Goal: Information Seeking & Learning: Learn about a topic

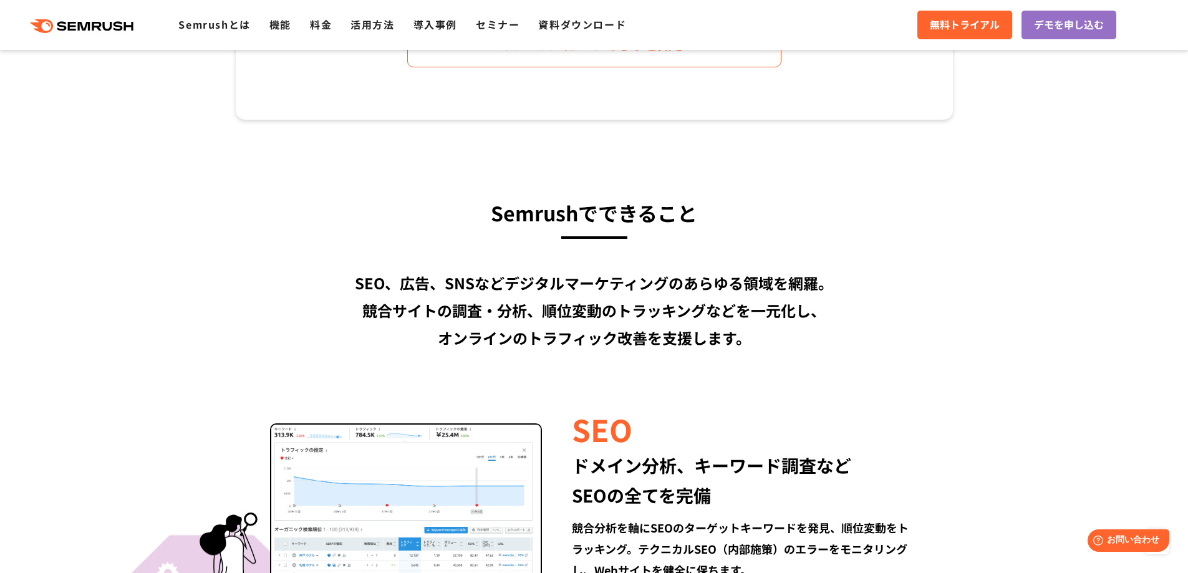
scroll to position [873, 0]
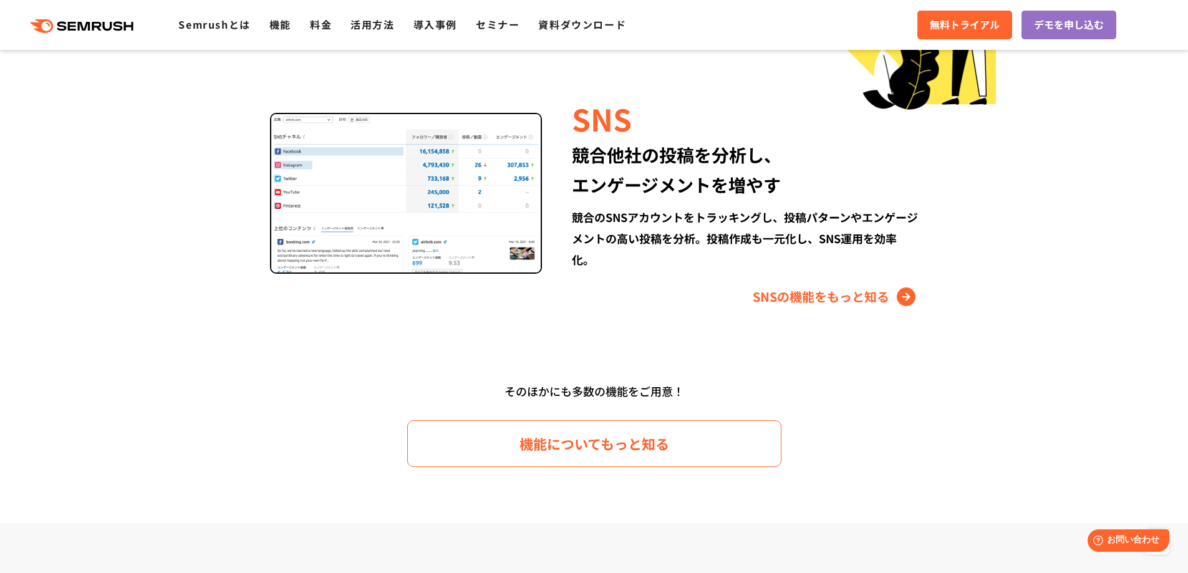
scroll to position [1683, 0]
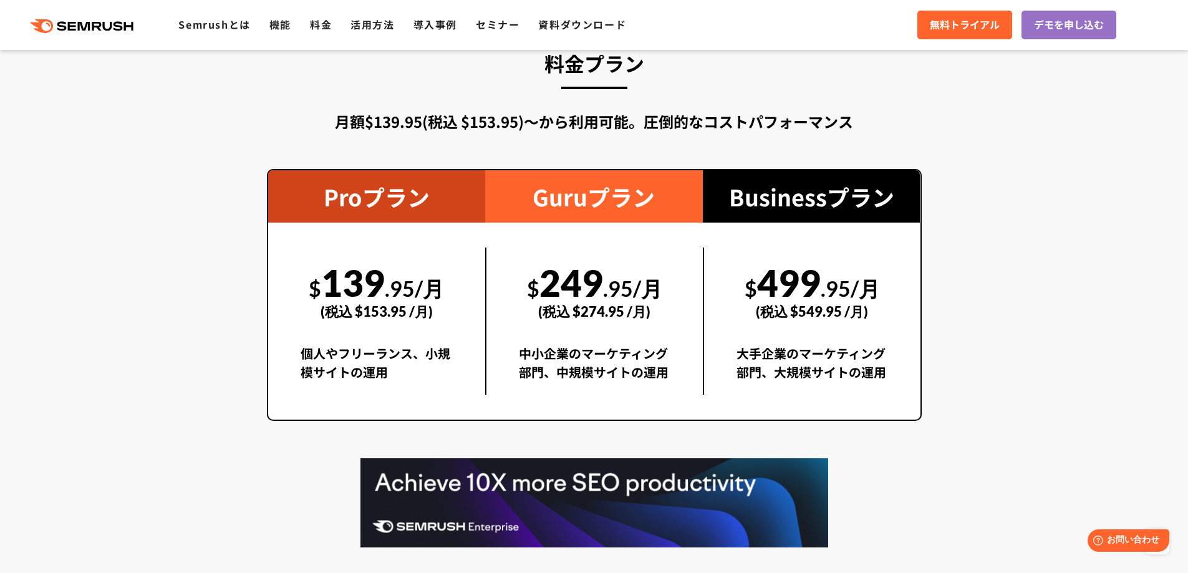
scroll to position [2244, 0]
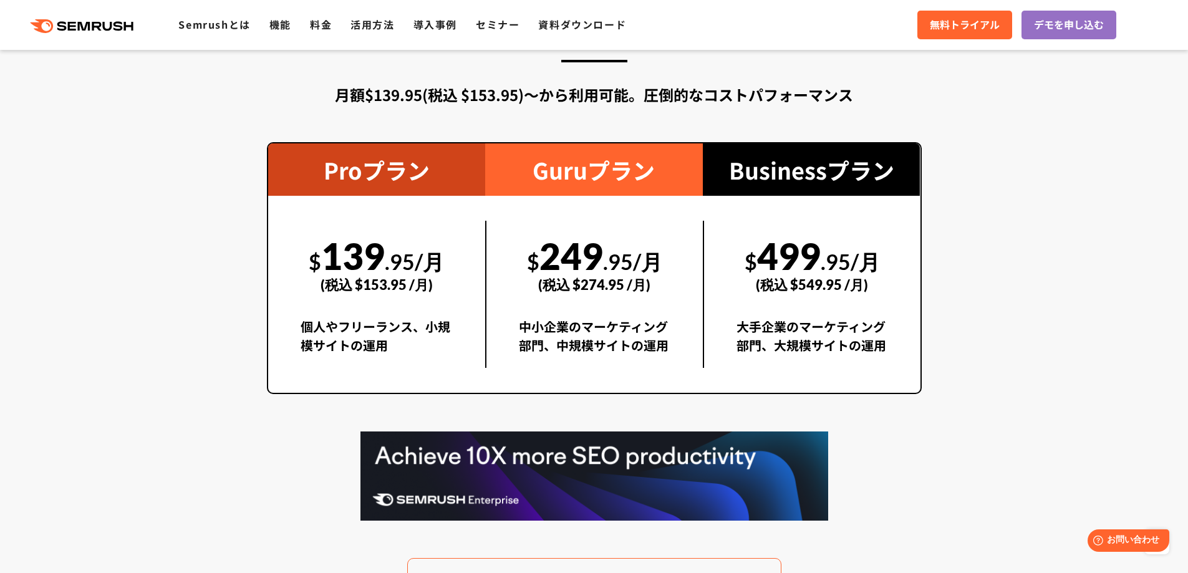
click at [585, 410] on div "料金プラン 月額$139.95(税込 $153.95)〜から利用可能。圧倒的なコストパフォーマンス Proプラン $ 139 .95/月 (税込 $153.9…" at bounding box center [594, 311] width 655 height 585
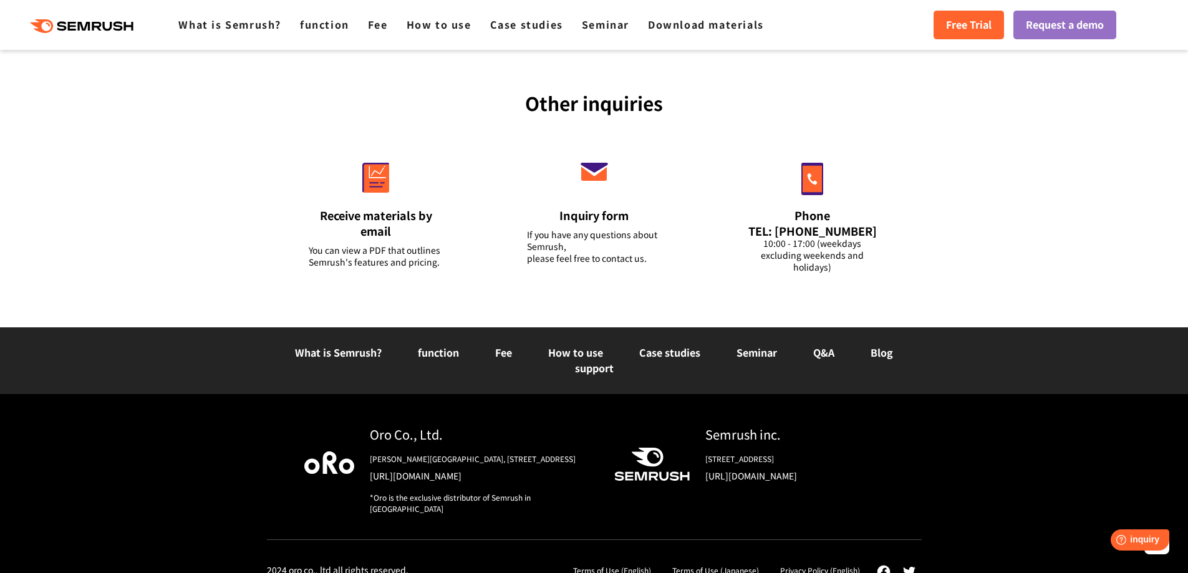
scroll to position [4815, 0]
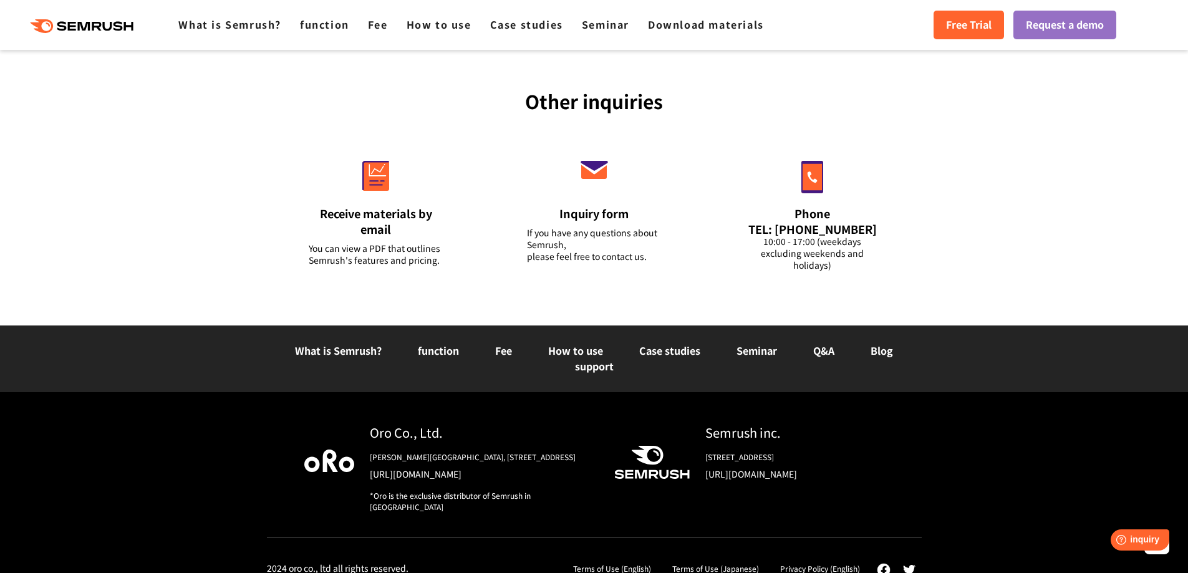
click at [352, 343] on font "What is Semrush?" at bounding box center [338, 350] width 87 height 15
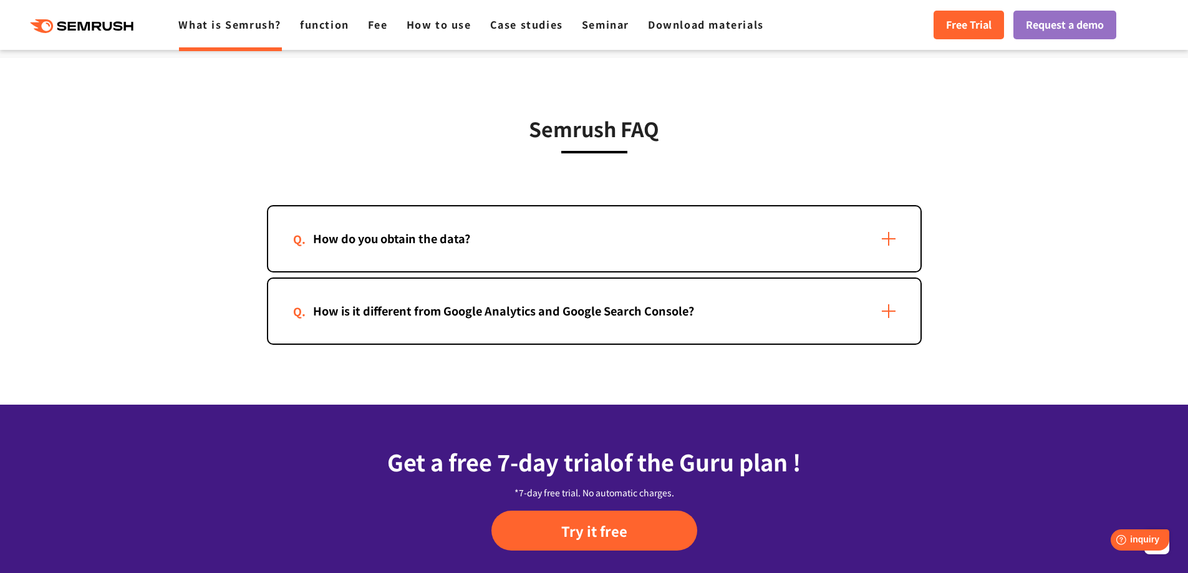
scroll to position [2700, 0]
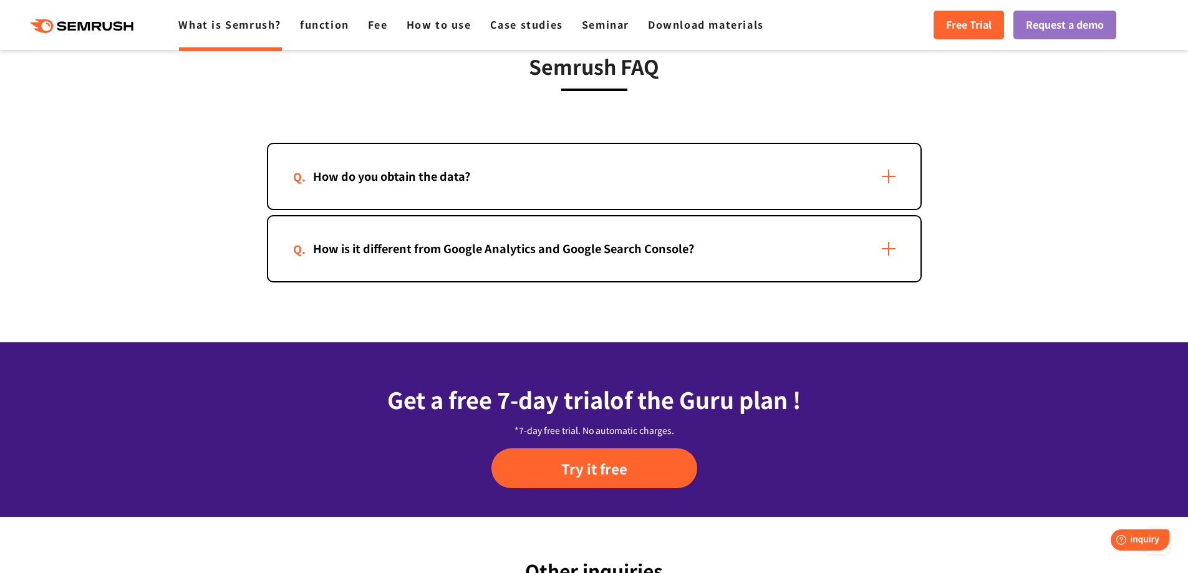
click at [405, 185] on div "How do you obtain the data?" at bounding box center [391, 176] width 197 height 18
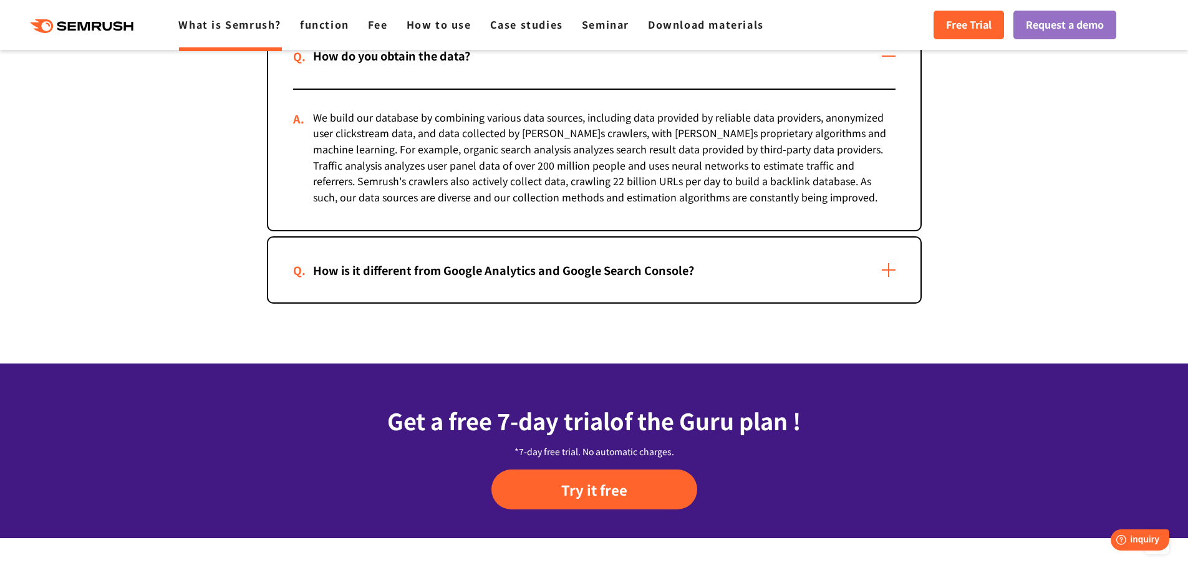
scroll to position [2825, 0]
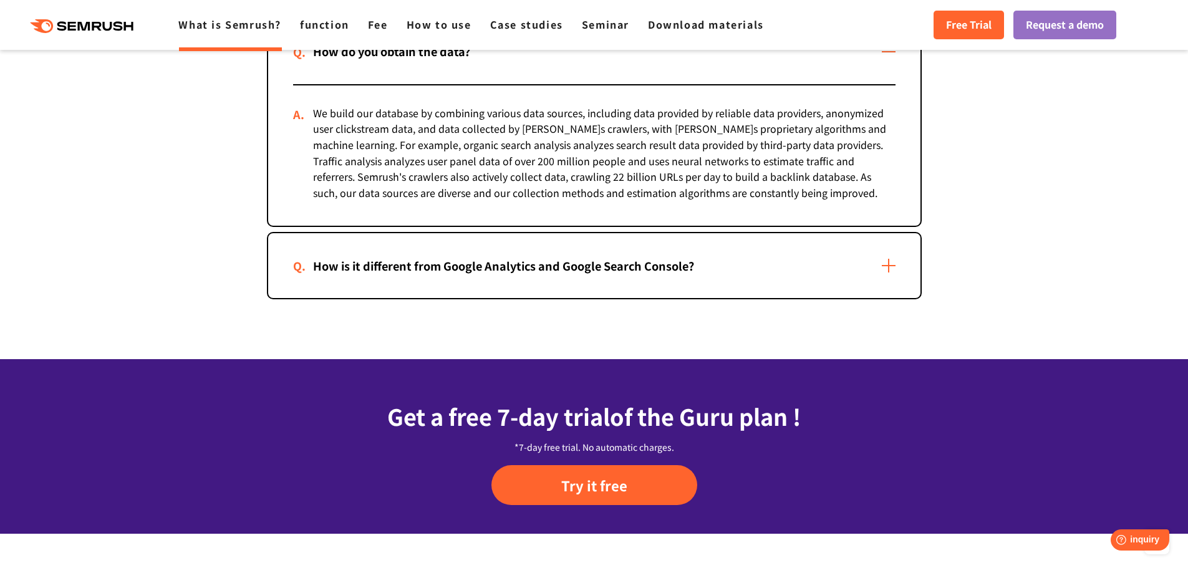
click at [433, 266] on font "How is it different from Google Analytics and Google Search Console?" at bounding box center [503, 265] width 381 height 16
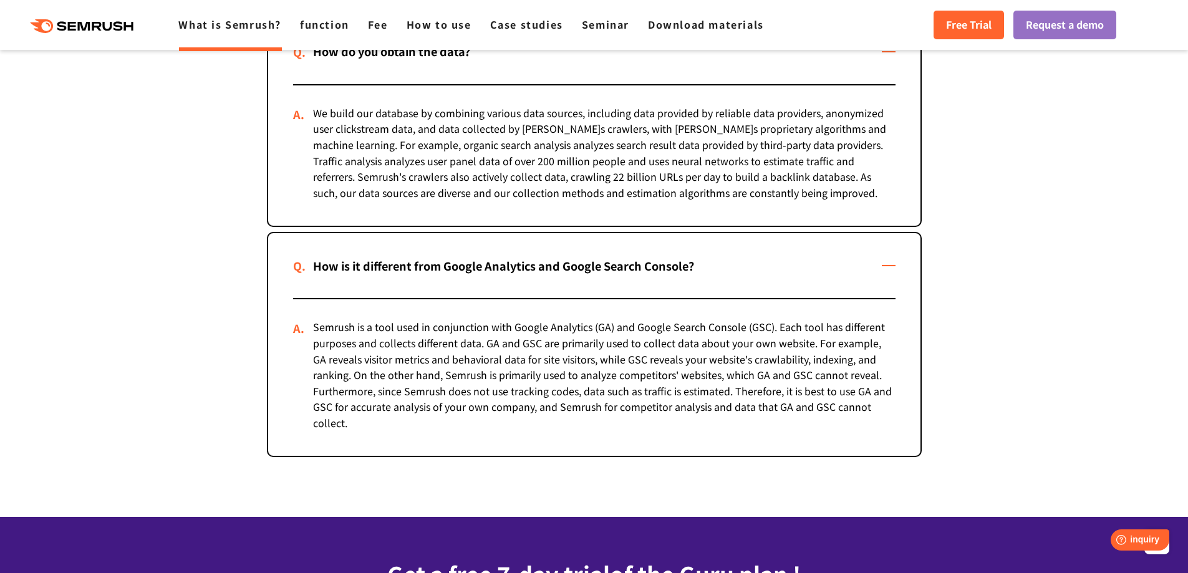
click at [204, 304] on section "Semrush FAQ How do you obtain the data? How is it different from Google Analyti…" at bounding box center [594, 194] width 1188 height 647
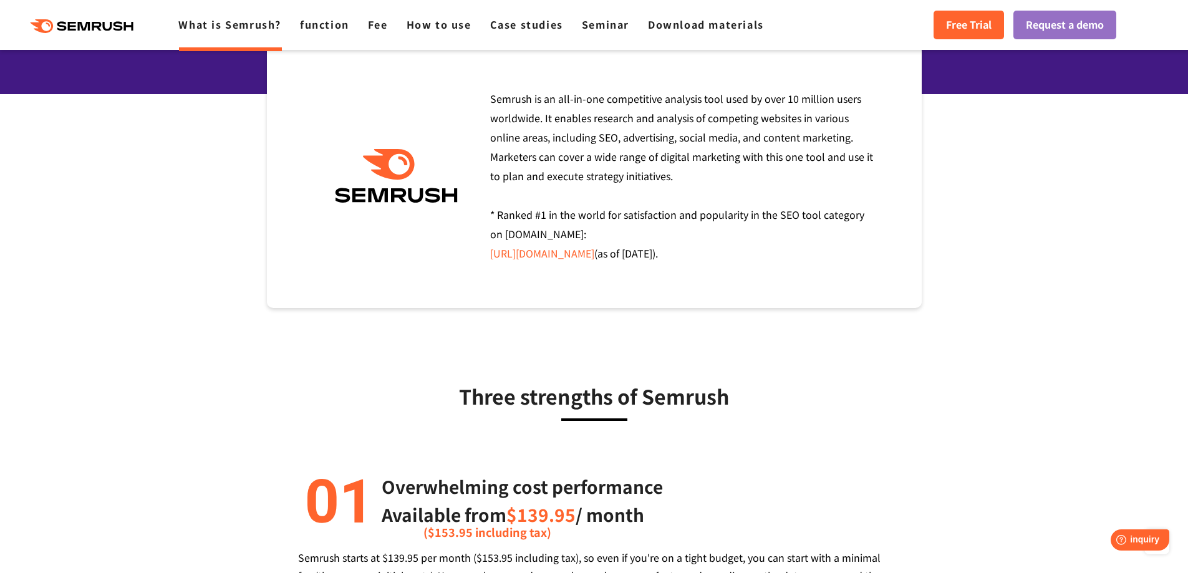
scroll to position [0, 0]
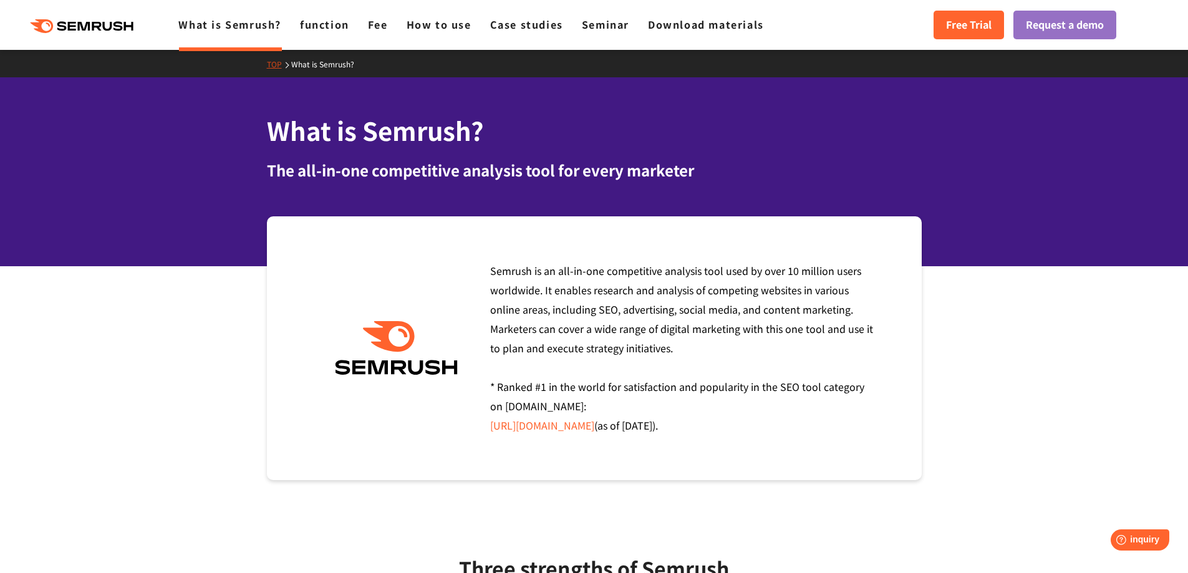
click at [582, 120] on h1 "What is Semrush?" at bounding box center [594, 130] width 655 height 37
click at [845, 28] on div ".cls {fill: #FF642D;} .cls {fill: #FF642D;} What is Semrush? function Fee How t…" at bounding box center [594, 24] width 1188 height 37
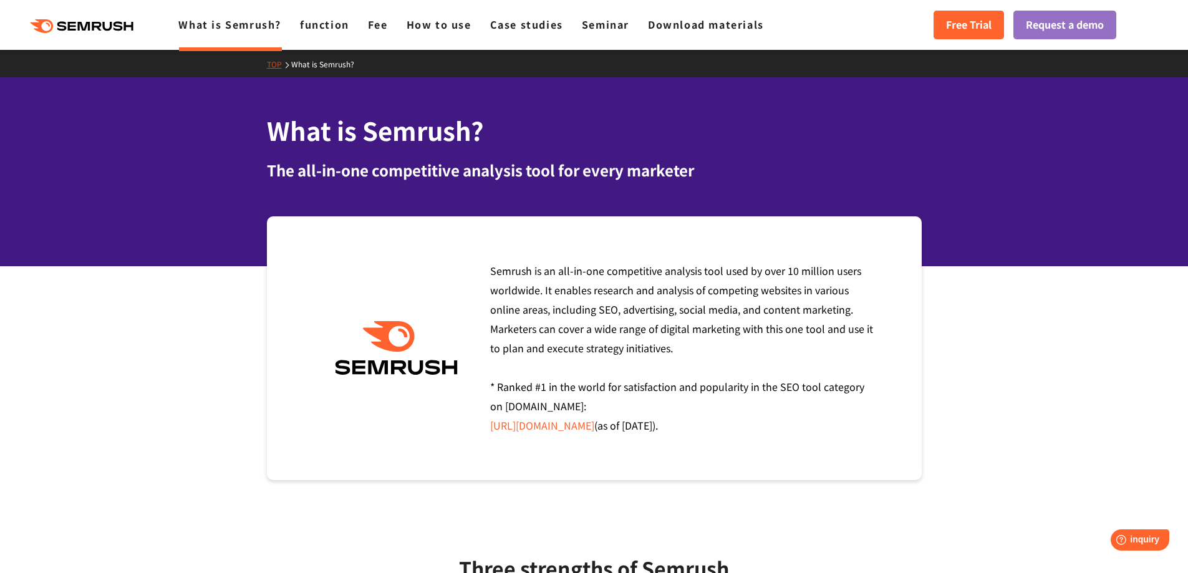
click at [845, 28] on div ".cls {fill: #FF642D;} .cls {fill: #FF642D;} What is Semrush? function Fee How t…" at bounding box center [594, 24] width 1188 height 37
